Goal: Information Seeking & Learning: Learn about a topic

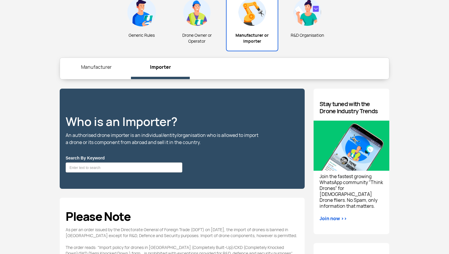
scroll to position [228, 0]
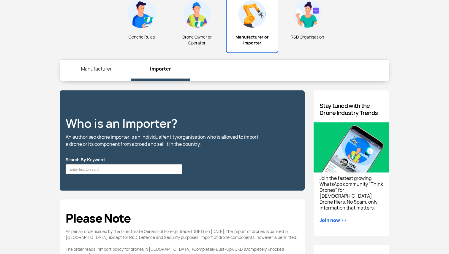
click at [96, 67] on link "Manufacturer" at bounding box center [96, 69] width 59 height 19
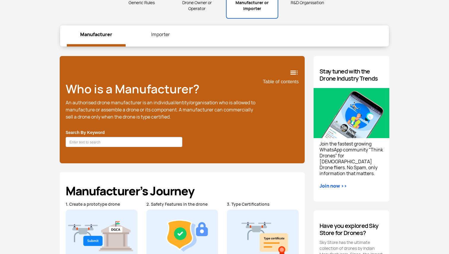
scroll to position [258, 0]
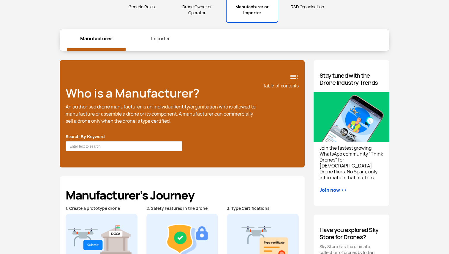
click at [161, 41] on link "Importer" at bounding box center [160, 38] width 59 height 19
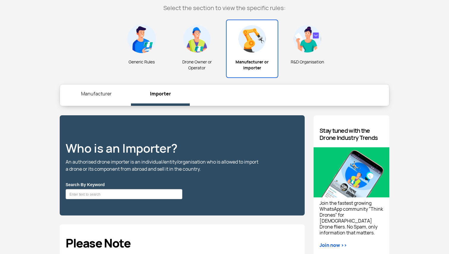
scroll to position [201, 0]
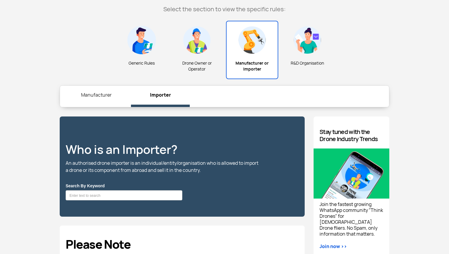
click at [310, 54] on img at bounding box center [307, 40] width 28 height 28
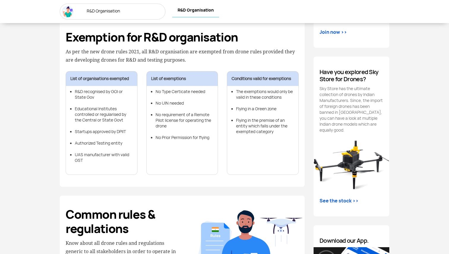
scroll to position [420, 0]
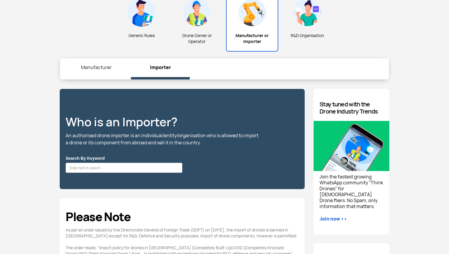
scroll to position [228, 0]
